Goal: Task Accomplishment & Management: Use online tool/utility

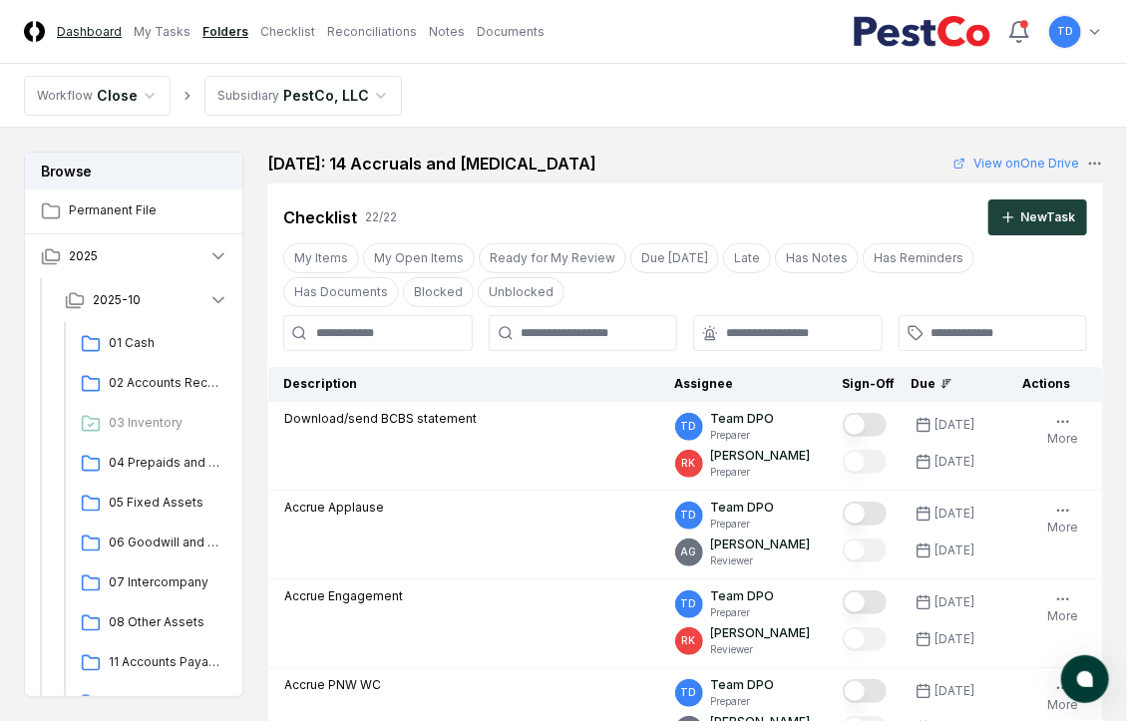
click at [95, 35] on link "Dashboard" at bounding box center [89, 32] width 65 height 18
click at [161, 30] on link "My Tasks" at bounding box center [162, 32] width 57 height 18
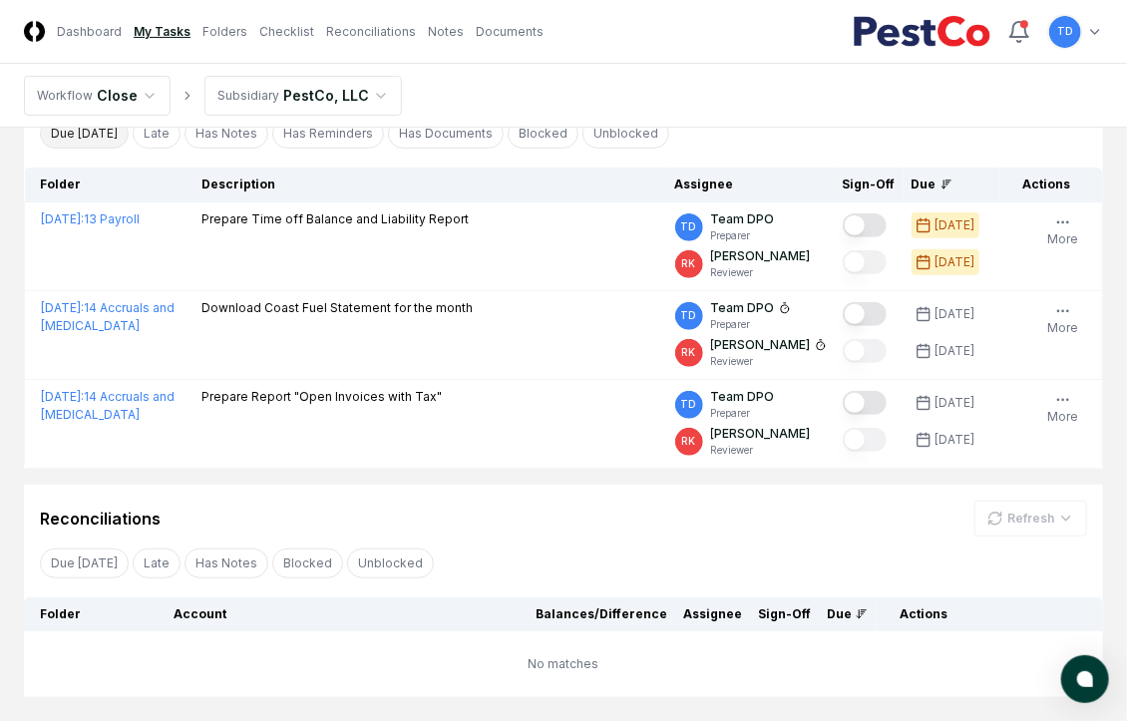
click at [104, 137] on button "Due [DATE]" at bounding box center [84, 134] width 89 height 30
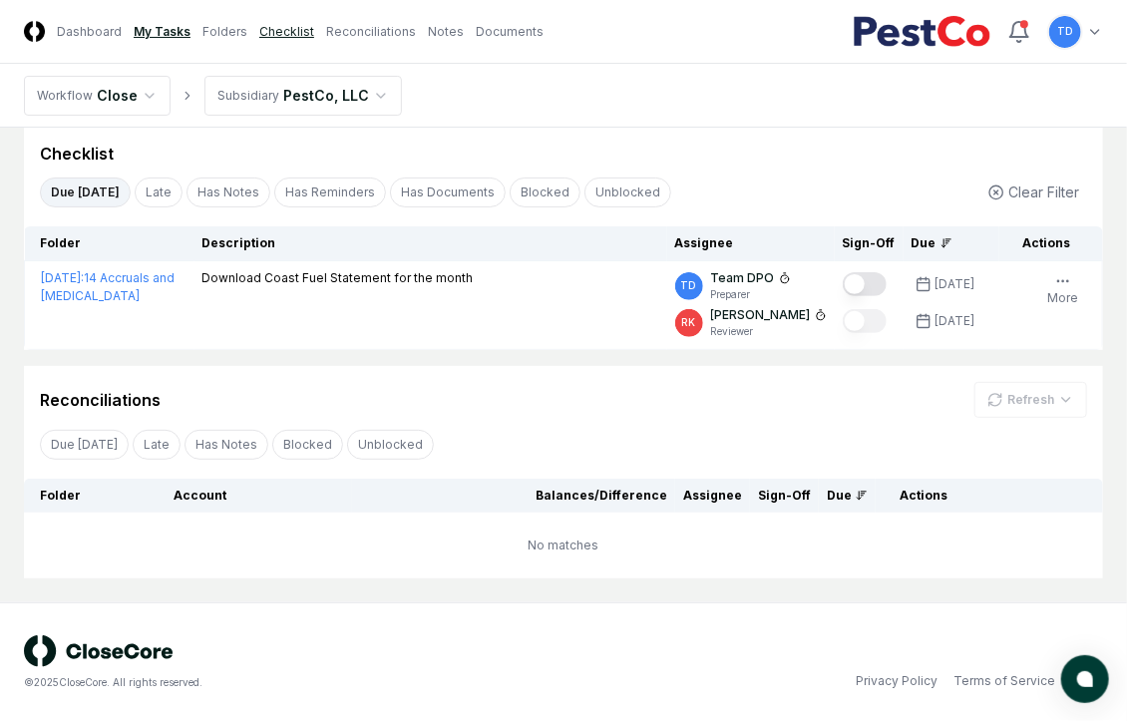
click at [273, 31] on link "Checklist" at bounding box center [286, 32] width 55 height 18
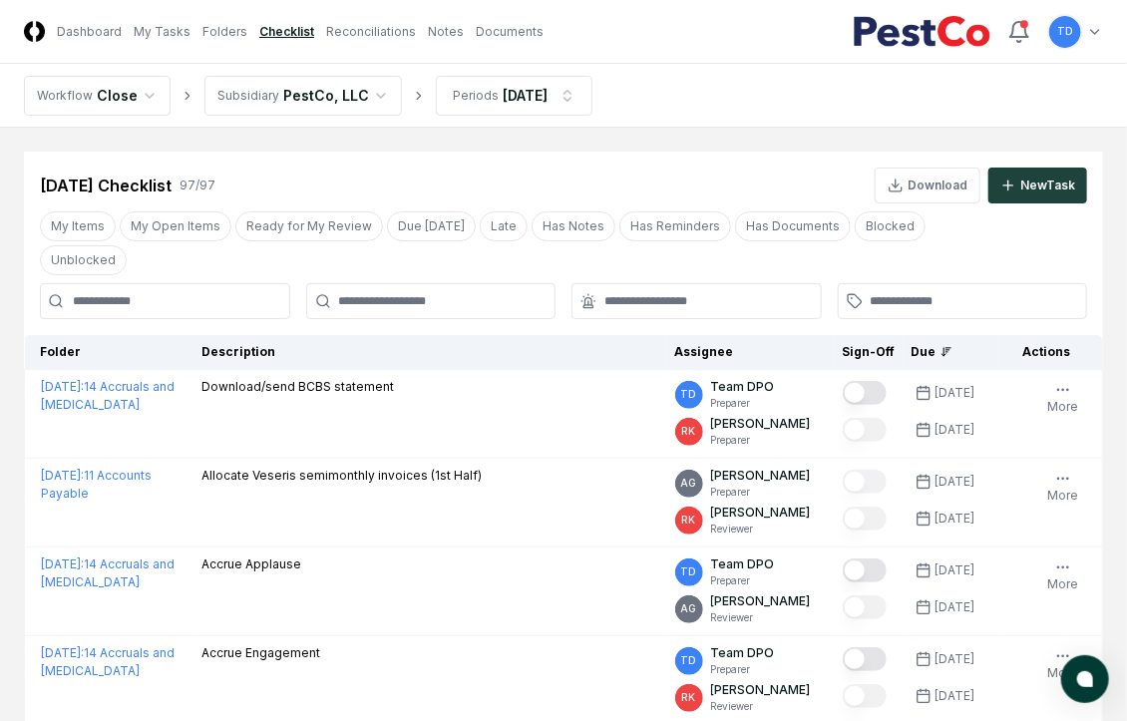
click at [168, 304] on input at bounding box center [165, 301] width 250 height 36
type input "*********"
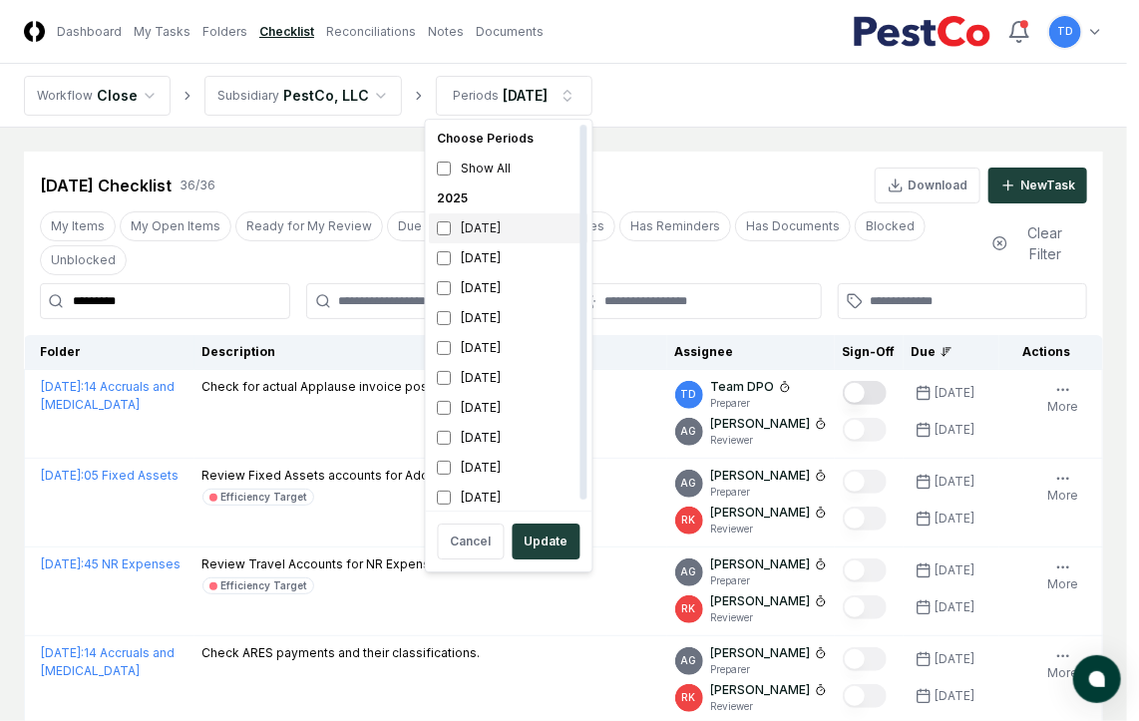
click at [490, 229] on div "[DATE]" at bounding box center [509, 228] width 159 height 30
click at [469, 253] on div "[DATE]" at bounding box center [509, 258] width 159 height 30
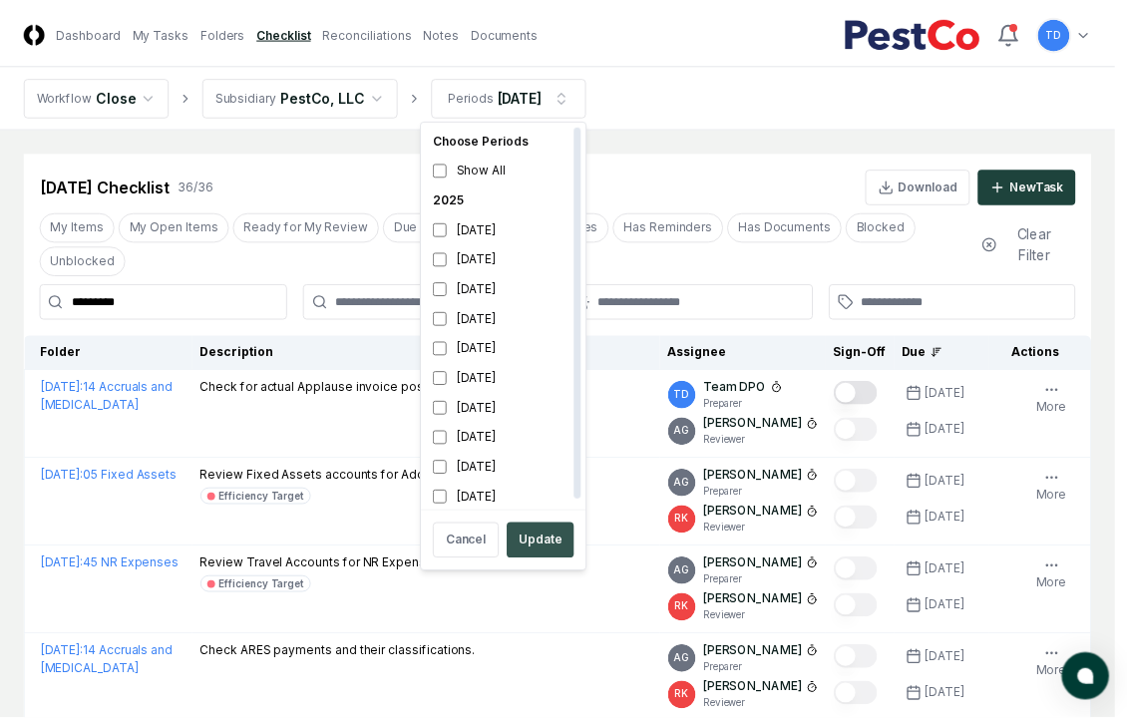
scroll to position [6, 0]
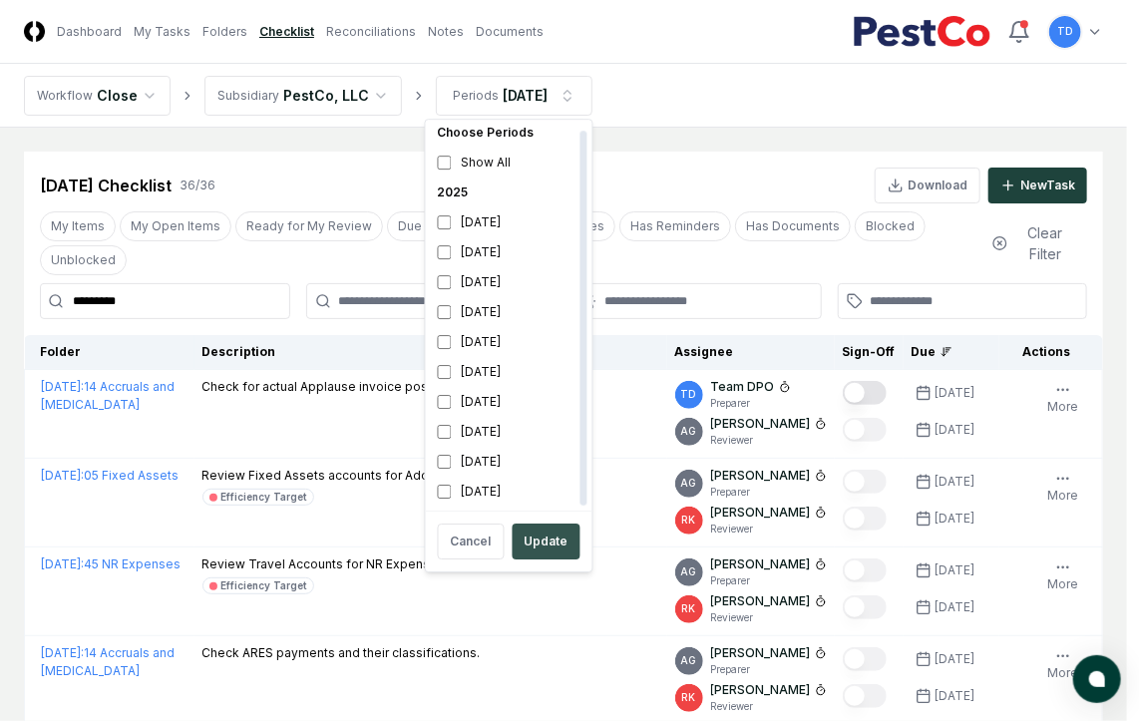
click at [529, 539] on button "Update" at bounding box center [547, 542] width 68 height 36
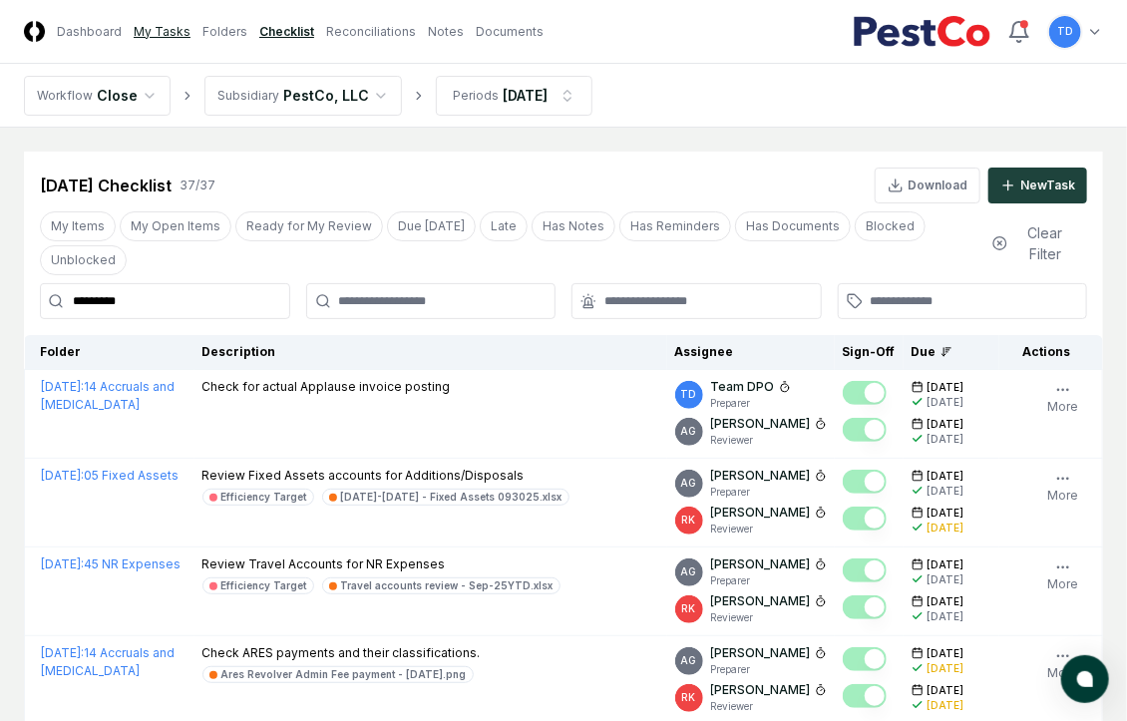
click at [139, 28] on link "My Tasks" at bounding box center [162, 32] width 57 height 18
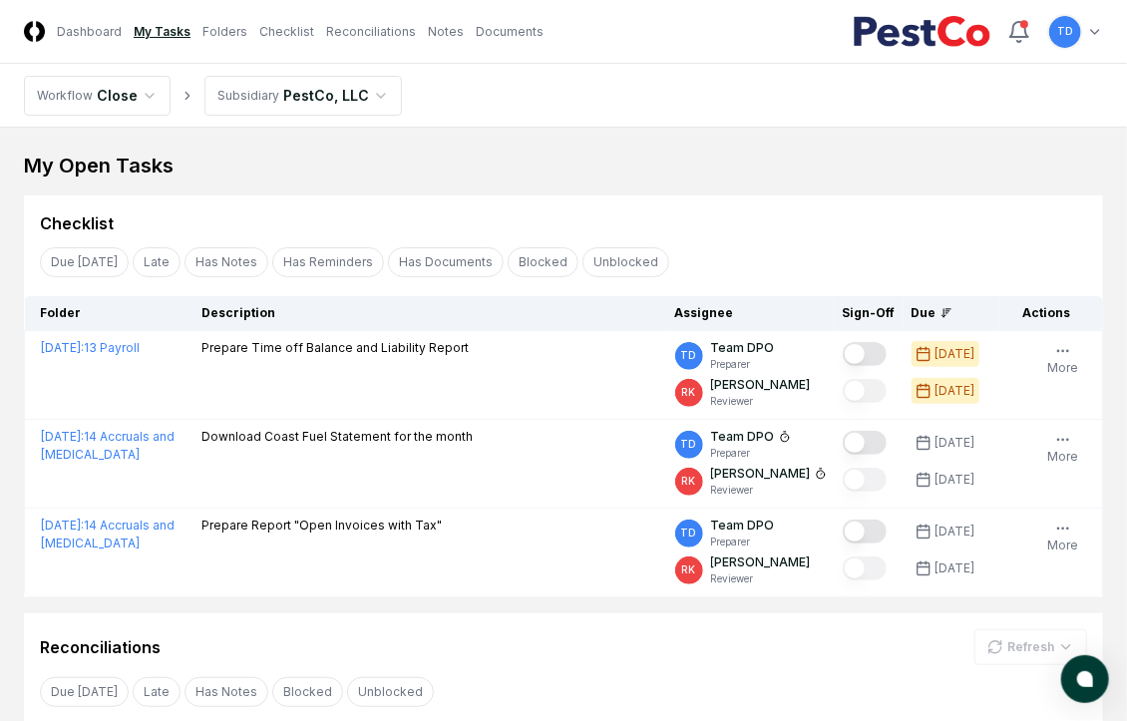
click at [69, 52] on header "CloseCore Dashboard My Tasks Folders Checklist Reconciliations Notes Documents …" at bounding box center [563, 32] width 1127 height 64
